Goal: Book appointment/travel/reservation

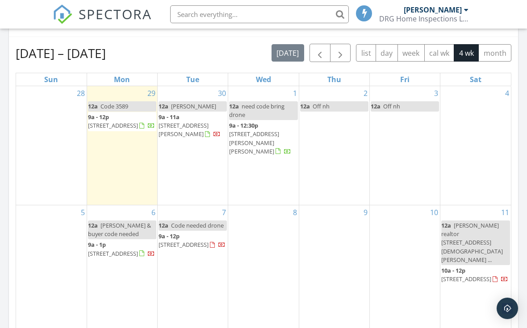
scroll to position [399, 0]
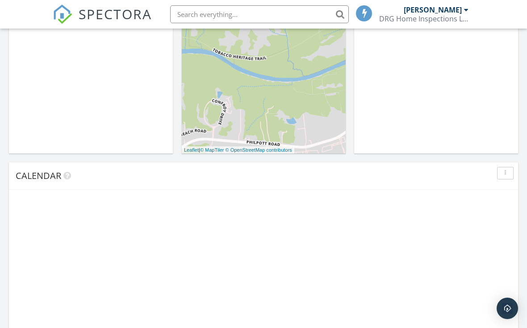
scroll to position [813, 527]
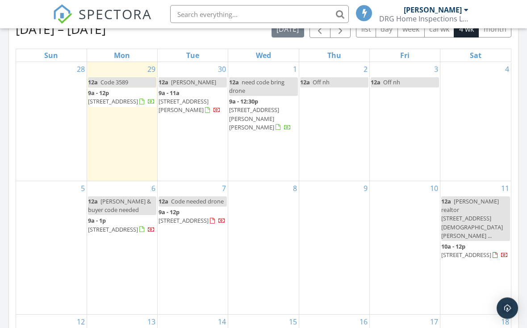
scroll to position [435, 0]
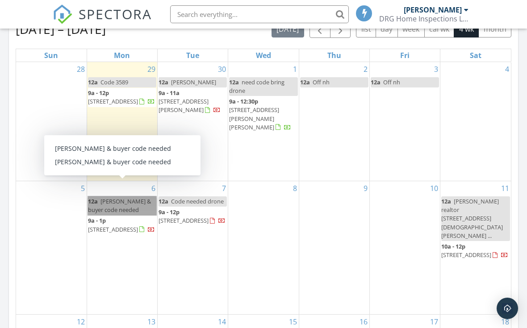
click at [105, 197] on link "12a [PERSON_NAME] & buyer code needed" at bounding box center [122, 206] width 68 height 19
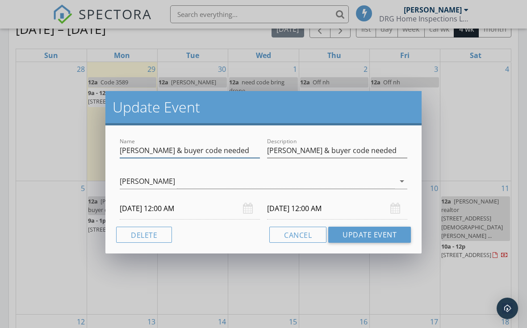
click at [242, 153] on input "[PERSON_NAME] & buyer code needed" at bounding box center [190, 150] width 140 height 15
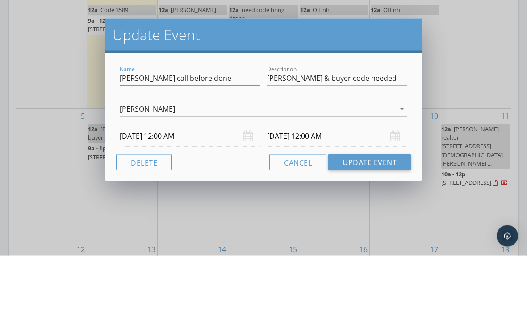
type input "[PERSON_NAME] call before done"
click at [391, 143] on input "[PERSON_NAME] & buyer code needed" at bounding box center [337, 150] width 140 height 15
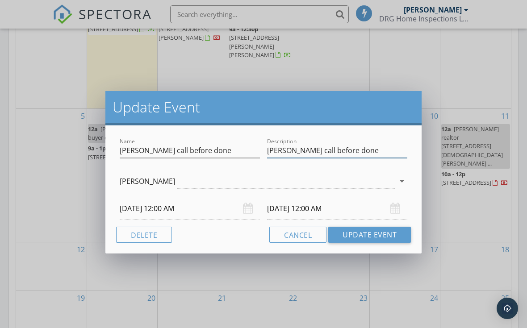
type input "[PERSON_NAME] call before done"
click at [383, 232] on button "Update Event" at bounding box center [369, 235] width 83 height 16
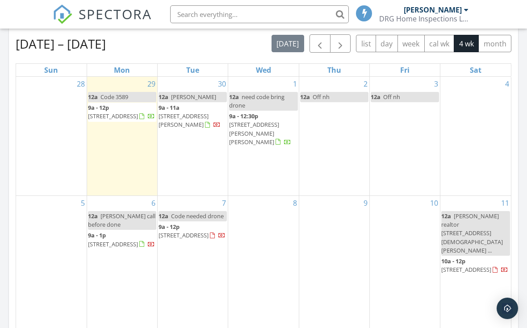
scroll to position [417, 0]
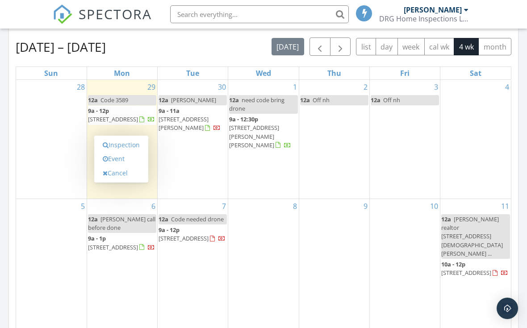
click at [128, 159] on link "Event" at bounding box center [121, 159] width 46 height 14
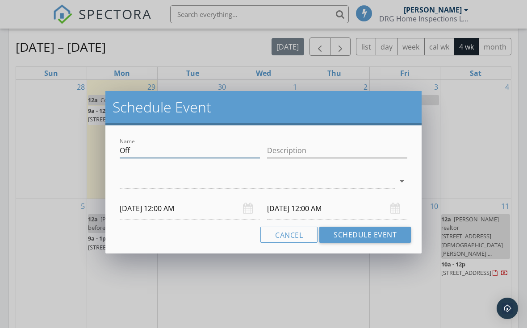
click at [204, 150] on input "Off" at bounding box center [190, 150] width 140 height 15
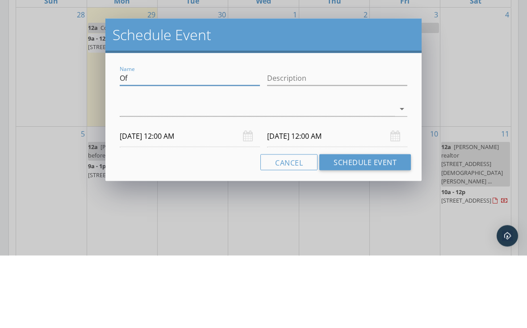
type input "O"
type input "Seller let me in"
click at [348, 143] on input "Description" at bounding box center [337, 150] width 140 height 15
type input "Seller let me in"
click at [377, 174] on div at bounding box center [257, 181] width 275 height 15
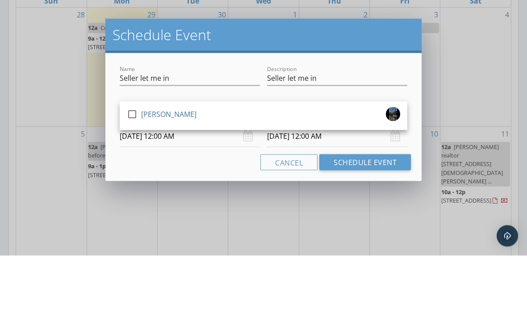
scroll to position [489, 0]
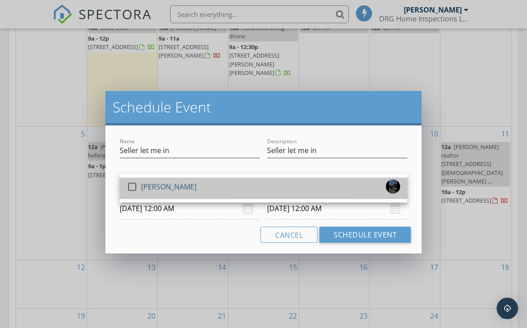
click at [126, 178] on link "check_box_outline_blank [PERSON_NAME]" at bounding box center [264, 188] width 288 height 21
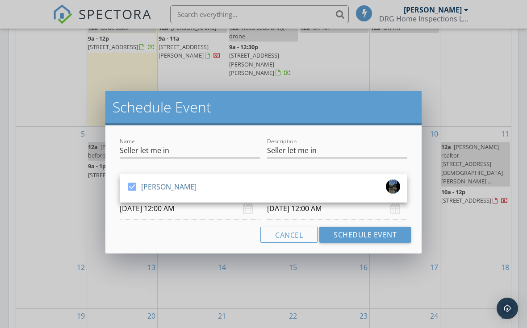
click at [381, 233] on button "Schedule Event" at bounding box center [365, 235] width 92 height 16
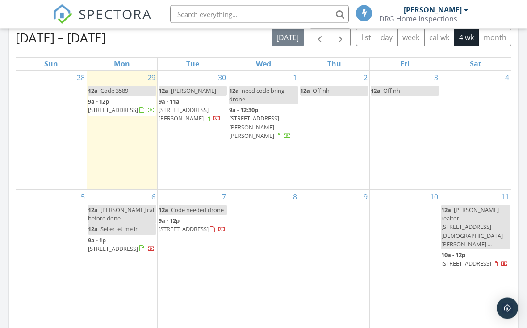
scroll to position [419, 0]
